Goal: Task Accomplishment & Management: Manage account settings

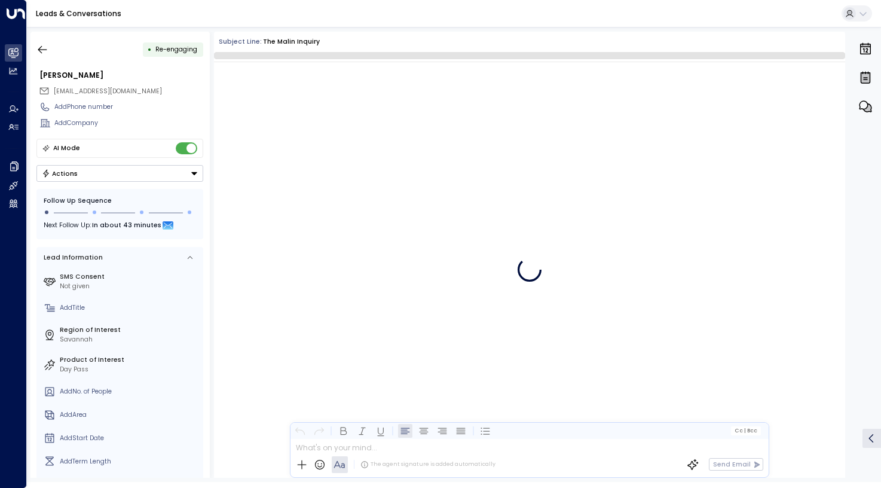
scroll to position [531, 0]
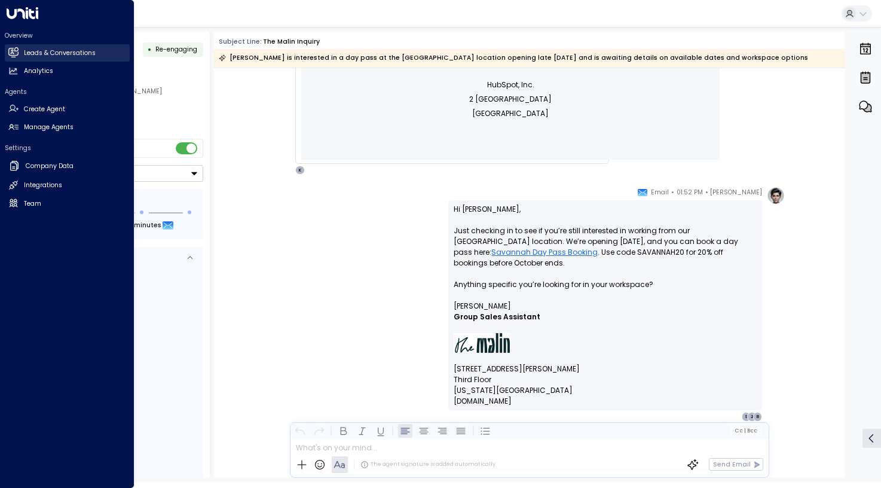
click at [49, 56] on h2 "Leads & Conversations" at bounding box center [60, 53] width 72 height 10
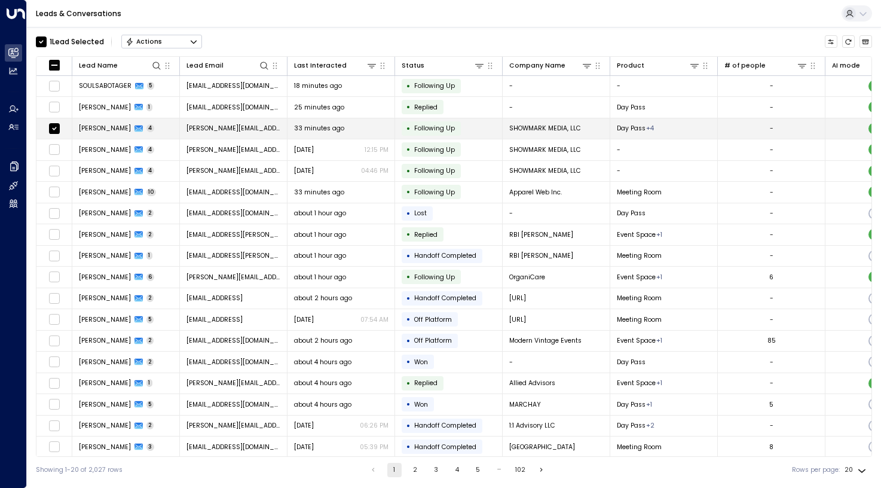
click at [79, 129] on span "[PERSON_NAME]" at bounding box center [105, 128] width 52 height 9
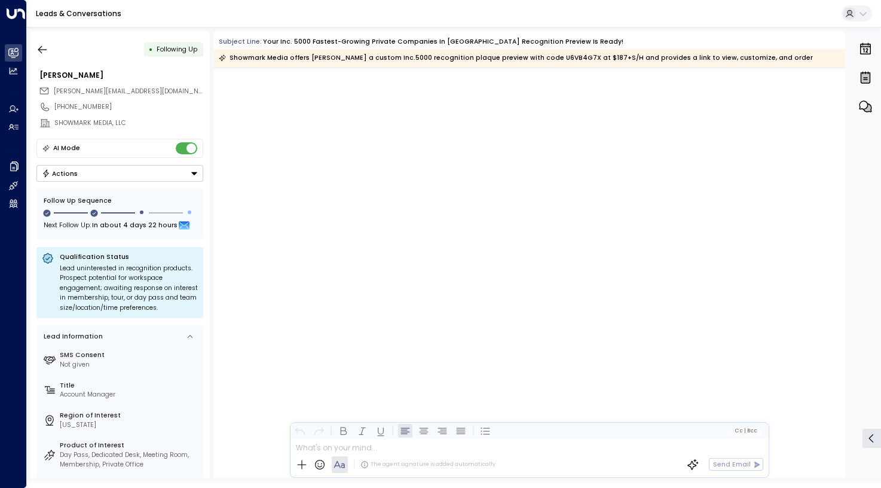
scroll to position [1122, 0]
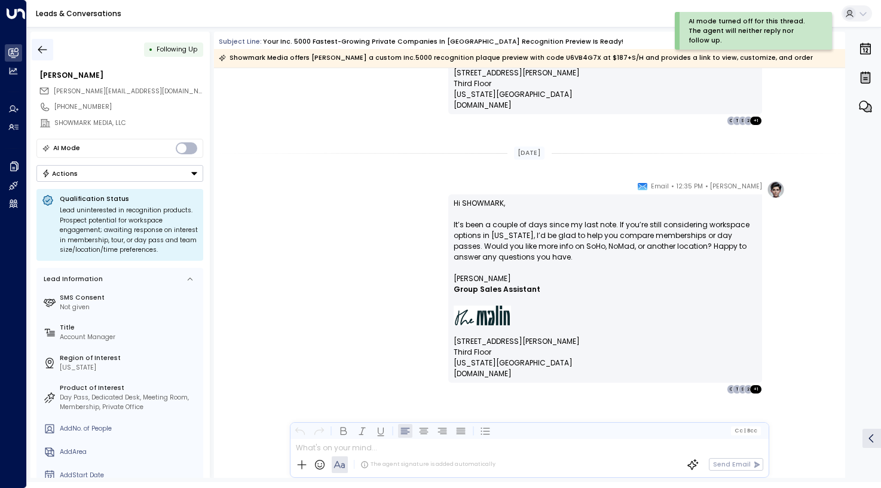
click at [39, 44] on icon "button" at bounding box center [42, 50] width 12 height 12
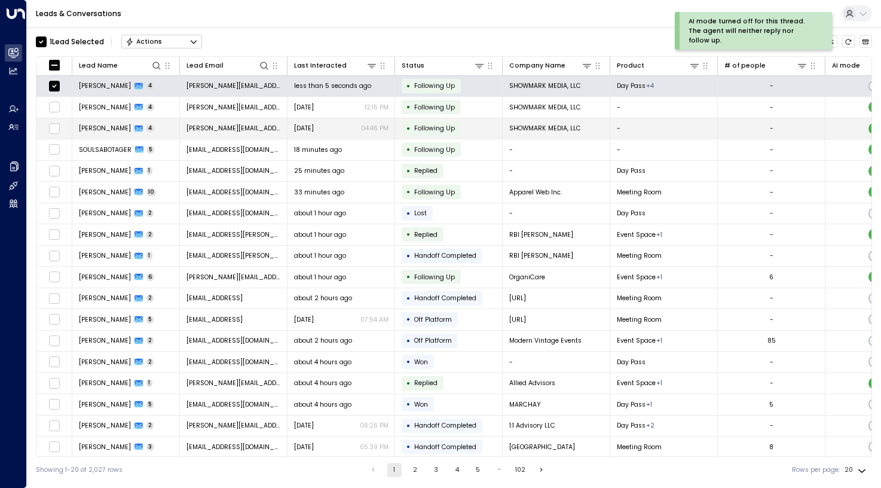
click at [130, 129] on span "[PERSON_NAME]" at bounding box center [105, 128] width 52 height 9
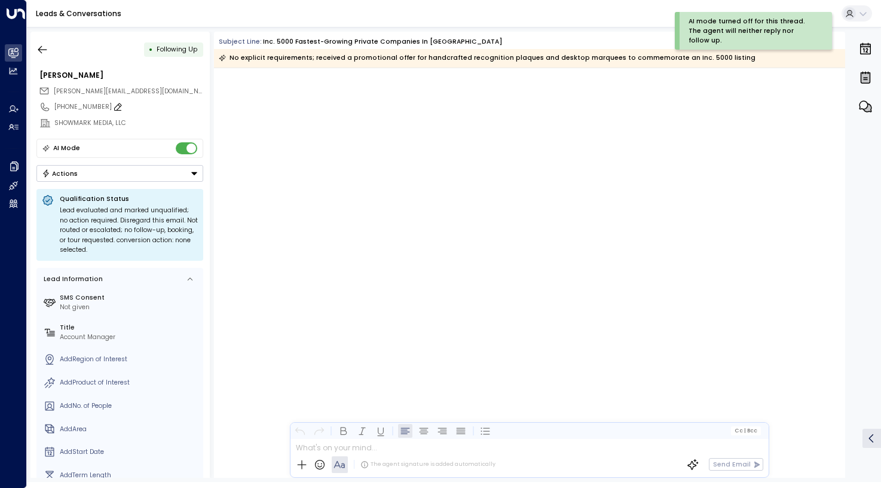
scroll to position [1391, 0]
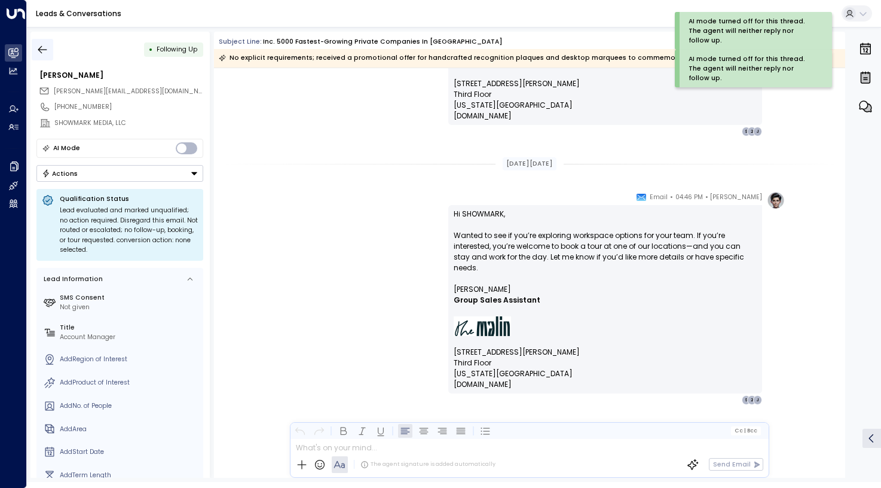
click at [45, 49] on icon "button" at bounding box center [42, 49] width 9 height 8
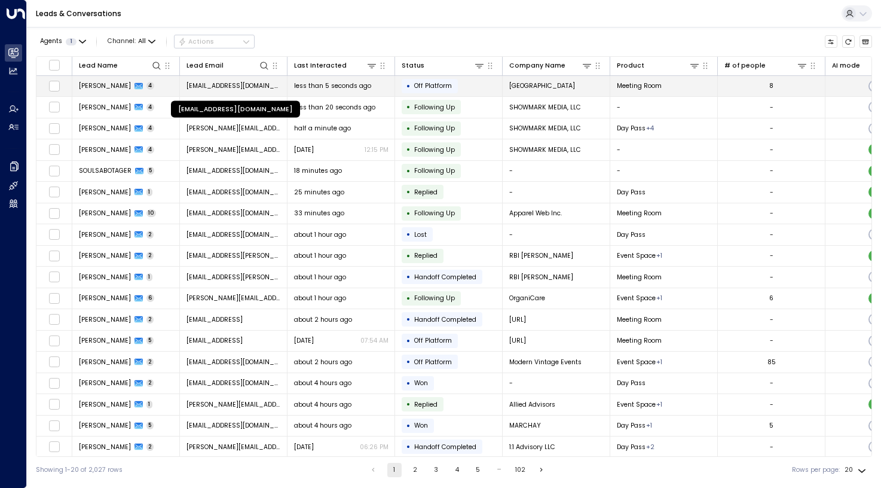
click at [250, 84] on span "[EMAIL_ADDRESS][DOMAIN_NAME]" at bounding box center [233, 85] width 94 height 9
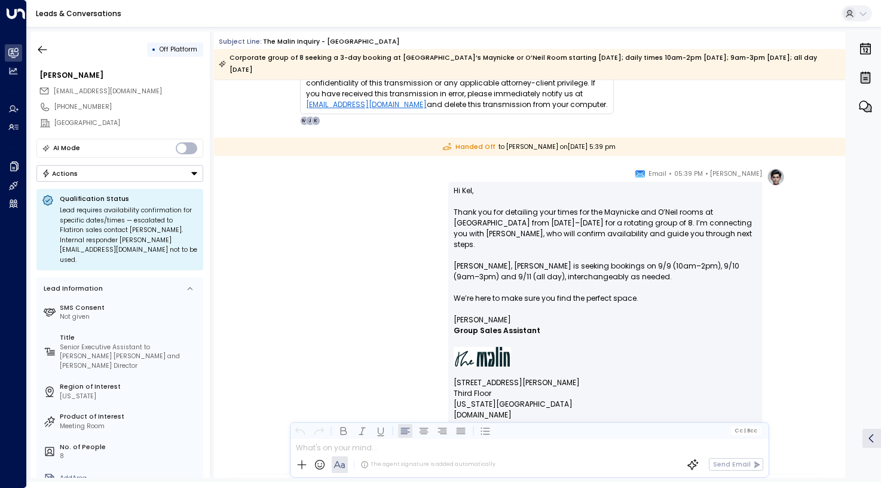
scroll to position [2074, 0]
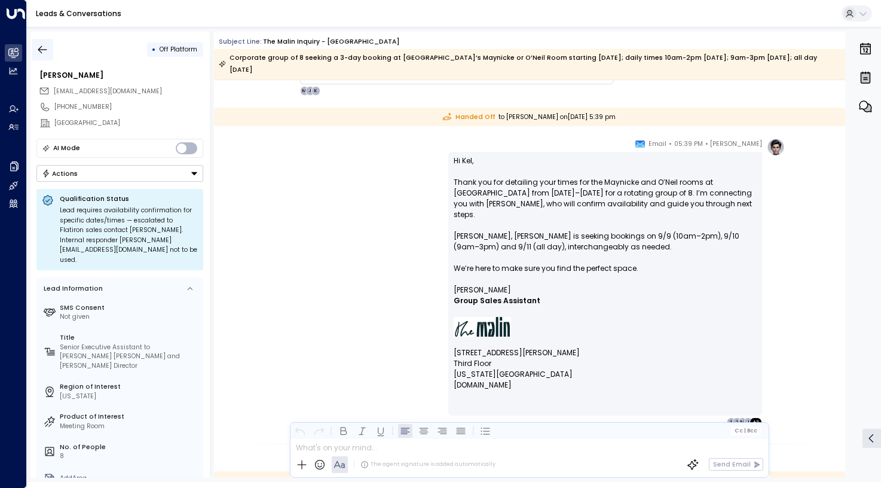
click at [42, 51] on icon "button" at bounding box center [42, 50] width 12 height 12
